Goal: Information Seeking & Learning: Check status

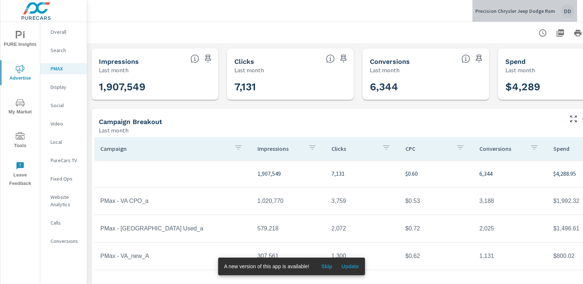
click at [562, 10] on div "DD" at bounding box center [567, 10] width 13 height 13
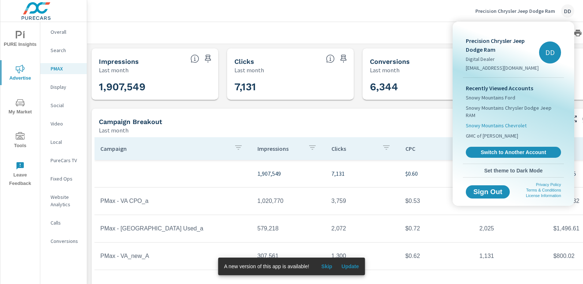
click at [508, 120] on li "Snowy Mountains Chevrolet" at bounding box center [513, 125] width 95 height 10
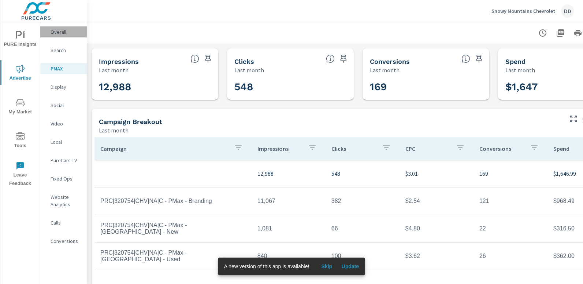
click at [59, 33] on p "Overall" at bounding box center [66, 31] width 30 height 7
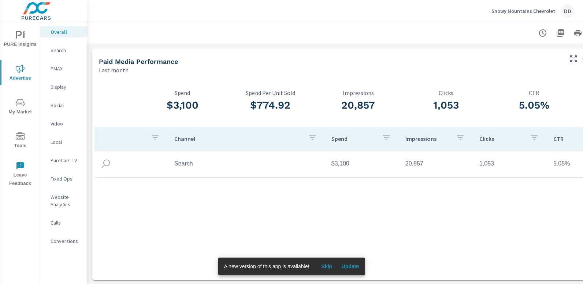
scroll to position [0, 52]
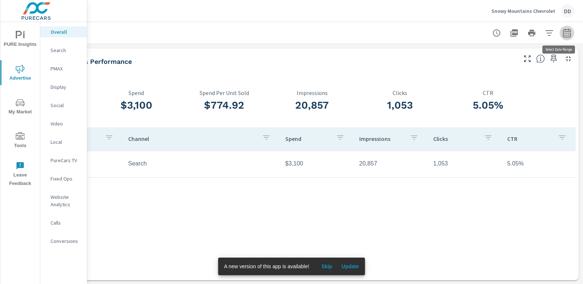
click at [565, 33] on icon "button" at bounding box center [567, 33] width 9 height 9
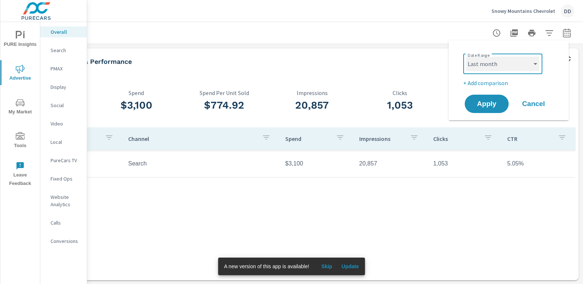
click at [503, 65] on select "Custom [DATE] Last week Last 7 days Last 14 days Last 30 days Last 45 days Last…" at bounding box center [502, 63] width 73 height 15
click at [466, 56] on select "Custom [DATE] Last week Last 7 days Last 14 days Last 30 days Last 45 days Last…" at bounding box center [502, 63] width 73 height 15
select select "Month to date"
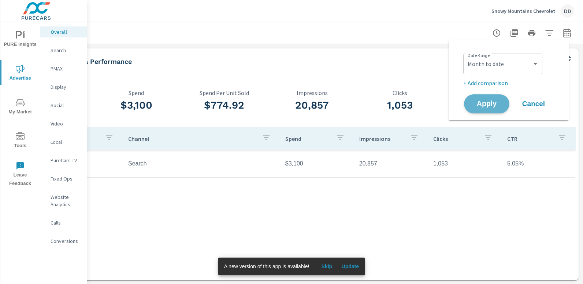
click at [475, 106] on span "Apply" at bounding box center [487, 103] width 30 height 7
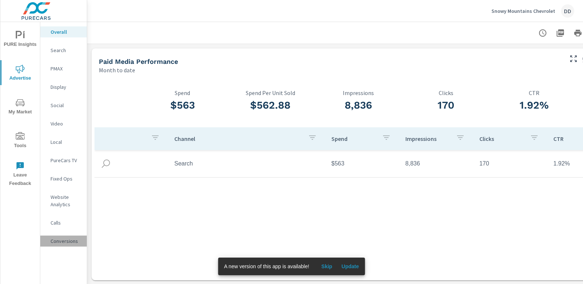
click at [62, 236] on div "Conversions" at bounding box center [63, 240] width 47 height 11
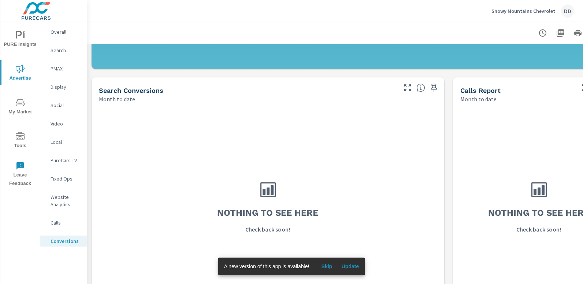
scroll to position [270, 0]
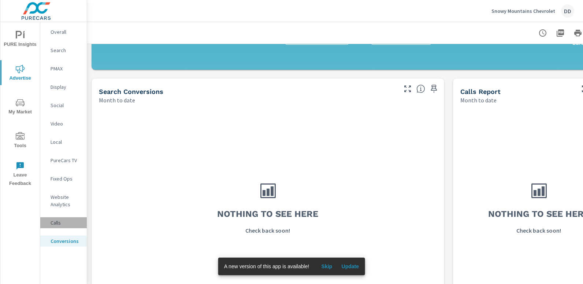
click at [68, 219] on p "Calls" at bounding box center [66, 222] width 30 height 7
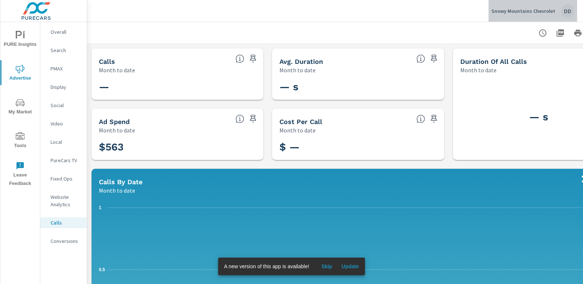
click at [569, 10] on div "DD" at bounding box center [567, 10] width 13 height 13
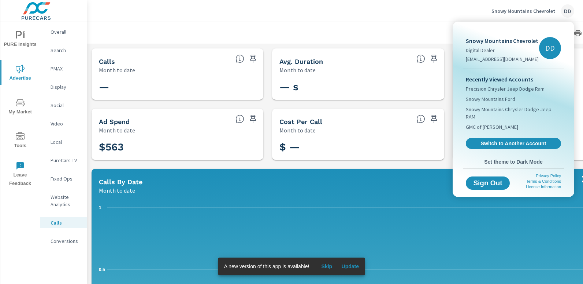
click at [57, 50] on div at bounding box center [291, 142] width 583 height 284
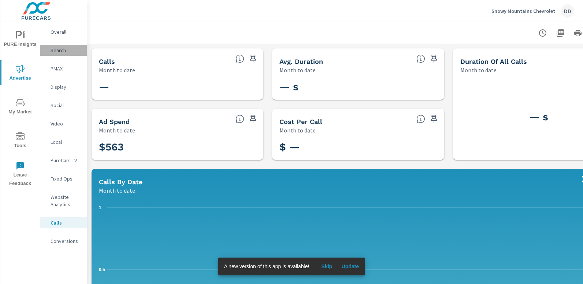
click at [57, 49] on p "Search" at bounding box center [66, 50] width 30 height 7
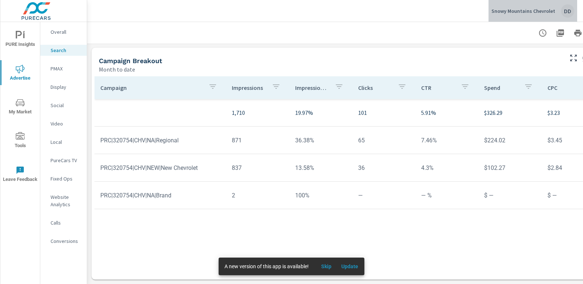
click at [568, 11] on div "DD" at bounding box center [567, 10] width 13 height 13
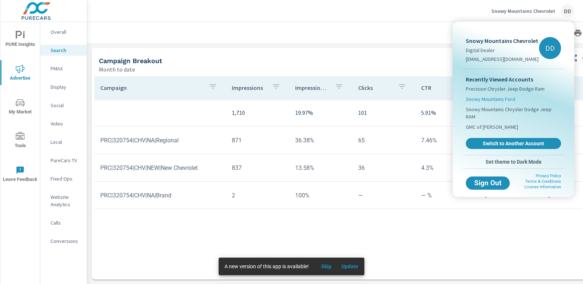
click at [498, 102] on span "Snowy Mountains Ford" at bounding box center [490, 98] width 49 height 7
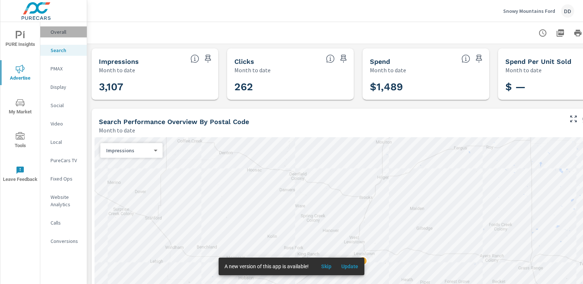
click at [58, 34] on p "Overall" at bounding box center [66, 31] width 30 height 7
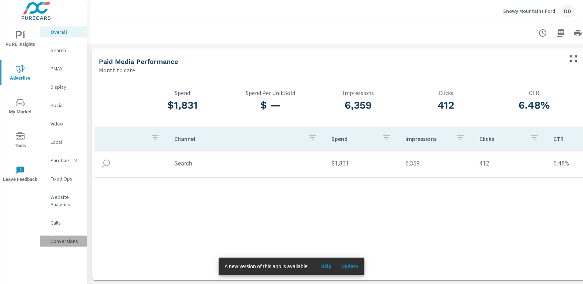
click at [65, 239] on p "Conversions" at bounding box center [66, 240] width 30 height 7
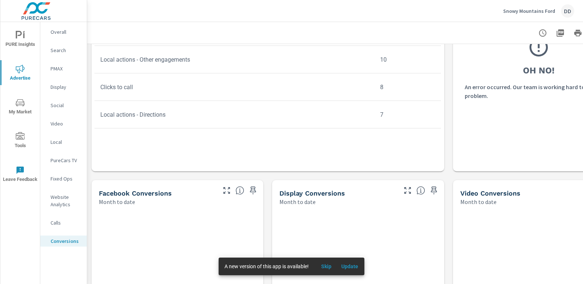
scroll to position [44, 0]
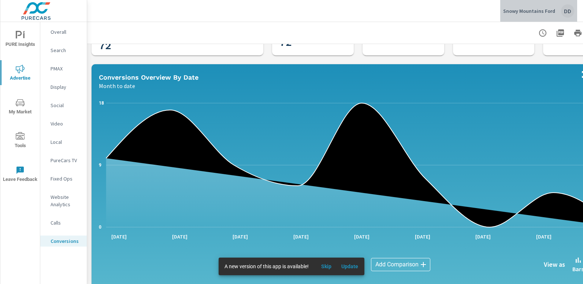
click at [569, 12] on div "DD" at bounding box center [567, 10] width 13 height 13
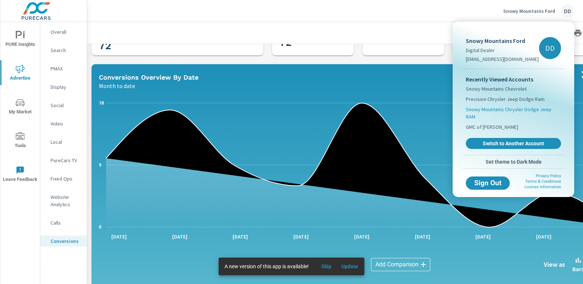
click at [528, 113] on li "Snowy Mountains Chrysler Dodge Jeep RAM" at bounding box center [513, 113] width 95 height 18
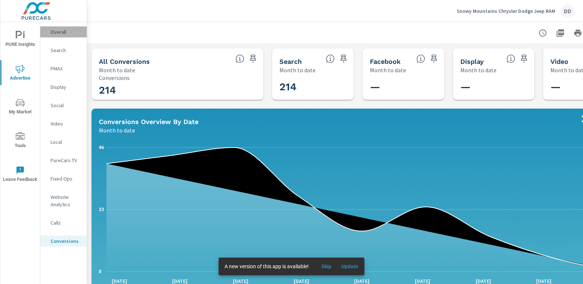
click at [67, 30] on p "Overall" at bounding box center [66, 31] width 30 height 7
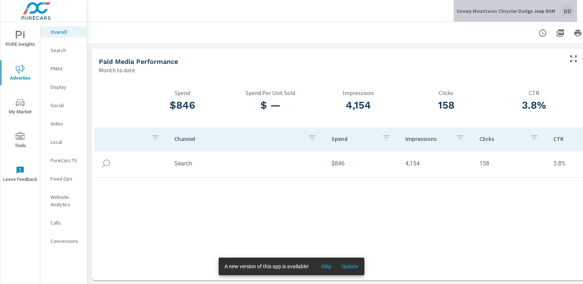
click at [571, 11] on div "DD" at bounding box center [567, 10] width 13 height 13
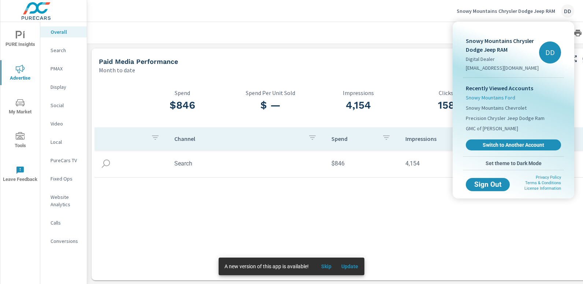
click at [502, 101] on span "Snowy Mountains Ford" at bounding box center [490, 97] width 49 height 7
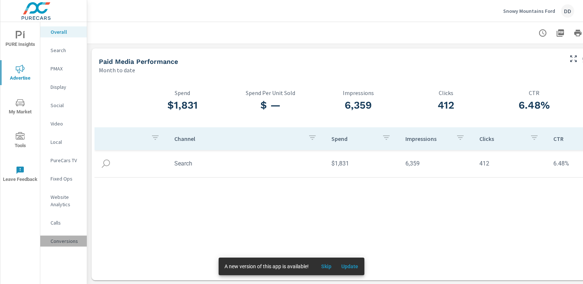
click at [71, 244] on p "Conversions" at bounding box center [66, 240] width 30 height 7
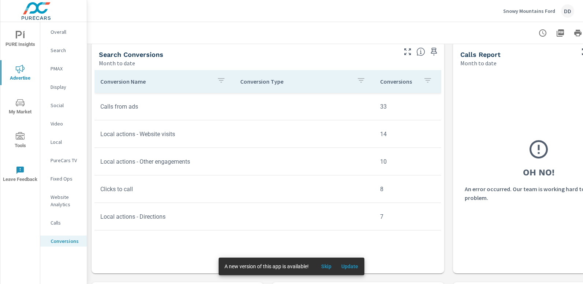
scroll to position [321, 0]
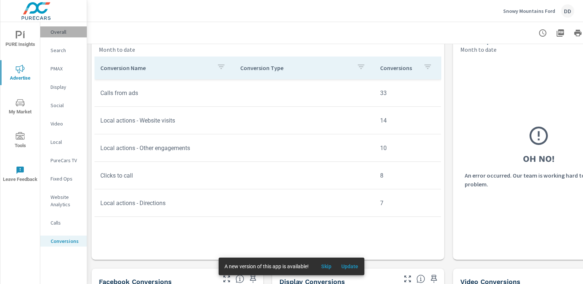
click at [53, 33] on p "Overall" at bounding box center [66, 31] width 30 height 7
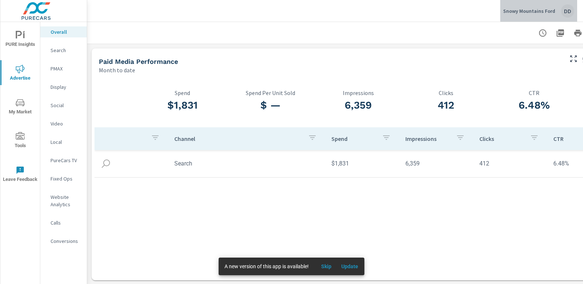
click at [573, 5] on div "Snowy Mountains Ford DD" at bounding box center [538, 10] width 71 height 13
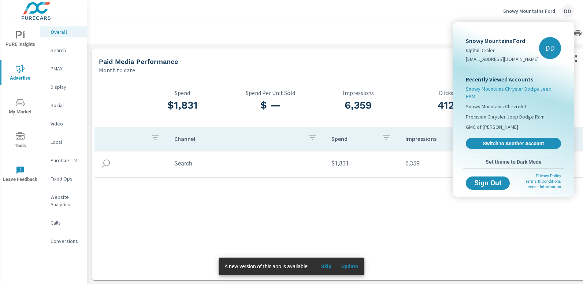
click at [511, 90] on span "Snowy Mountains Chrysler Dodge Jeep RAM" at bounding box center [513, 92] width 95 height 15
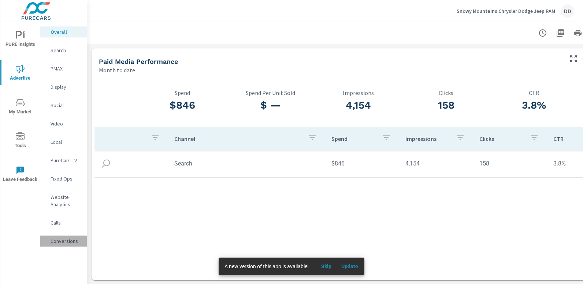
click at [58, 239] on p "Conversions" at bounding box center [66, 240] width 30 height 7
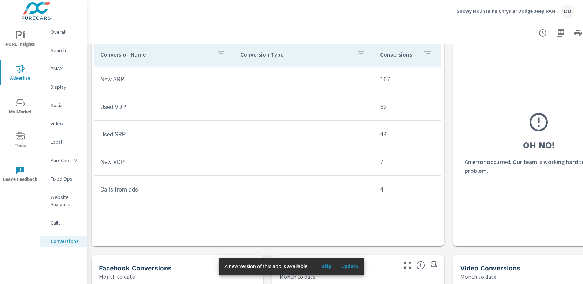
scroll to position [343, 0]
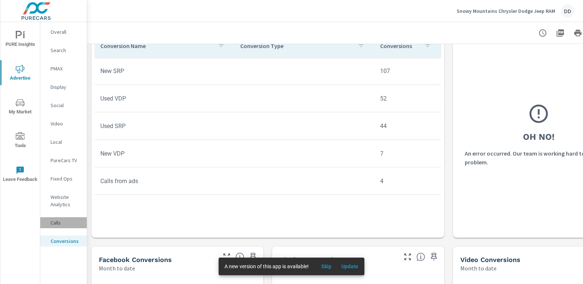
click at [53, 223] on p "Calls" at bounding box center [66, 222] width 30 height 7
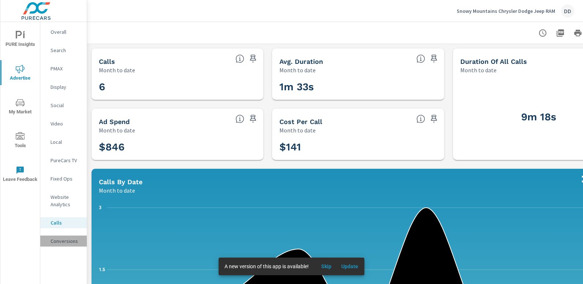
click at [63, 245] on div "Conversions" at bounding box center [63, 240] width 47 height 11
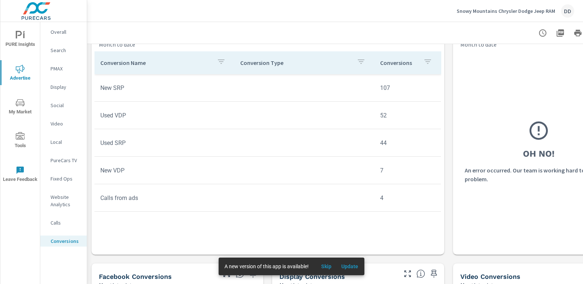
scroll to position [313, 0]
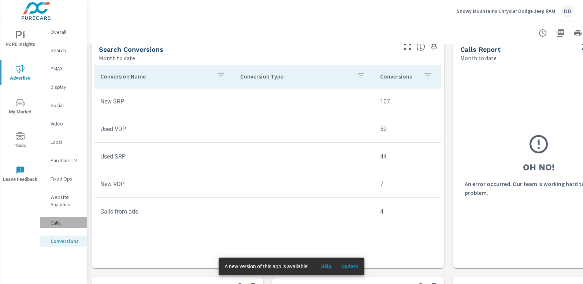
click at [65, 222] on p "Calls" at bounding box center [66, 222] width 30 height 7
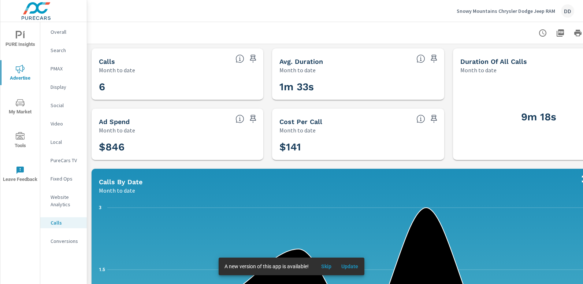
scroll to position [487, 0]
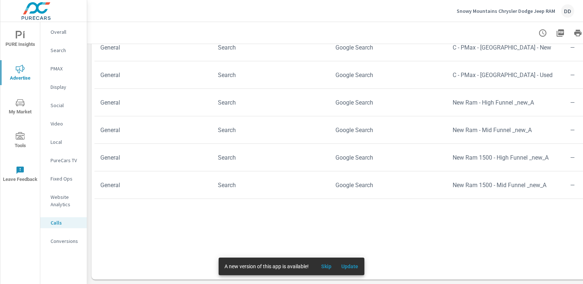
click at [70, 27] on div "Overall" at bounding box center [63, 31] width 47 height 11
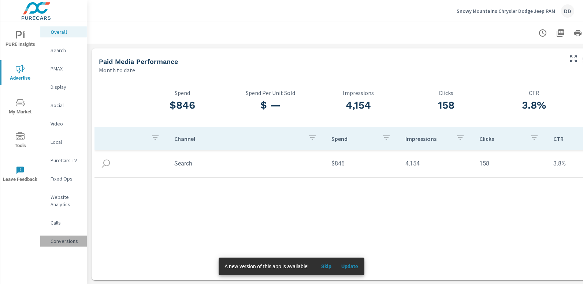
click at [59, 243] on p "Conversions" at bounding box center [66, 240] width 30 height 7
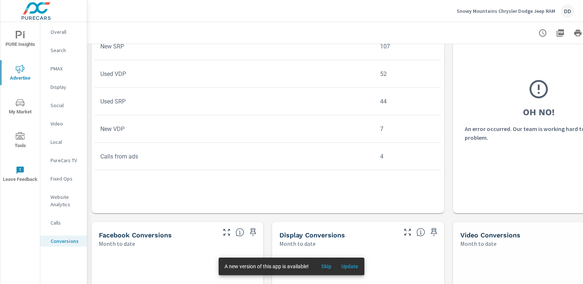
scroll to position [547, 0]
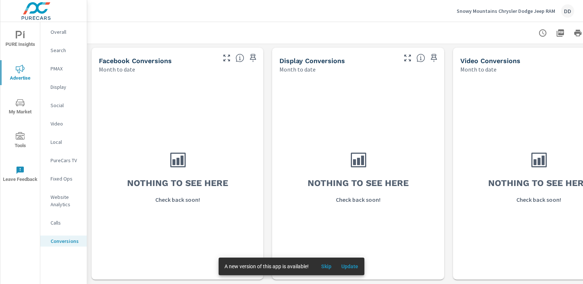
click at [577, 177] on h3 "Nothing to see here" at bounding box center [538, 183] width 101 height 12
